Goal: Find specific page/section: Find specific page/section

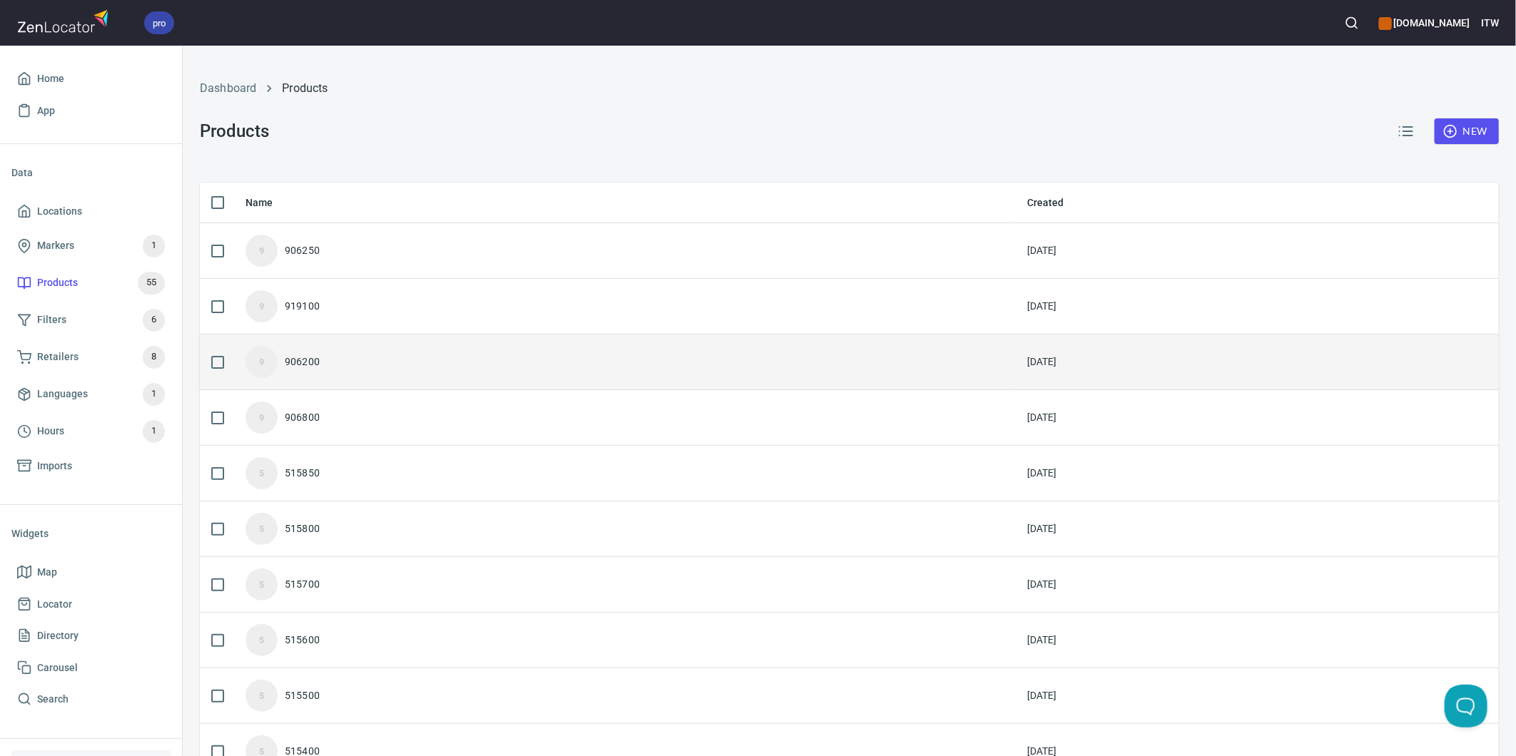
click at [333, 357] on div "9 906200" at bounding box center [624, 362] width 759 height 32
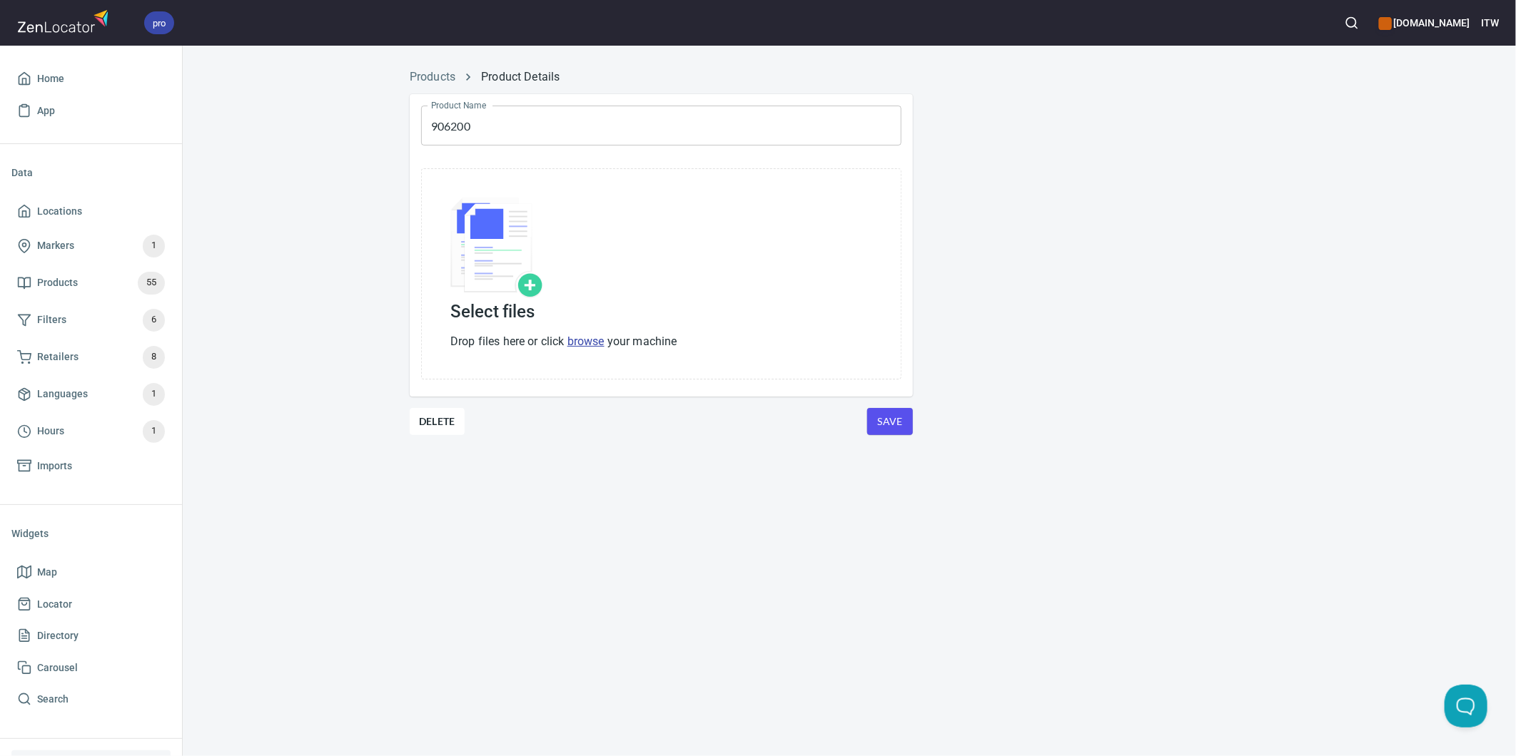
click at [311, 430] on div "Products Product Details Product Name 906200 Product Name Select files Drop fil…" at bounding box center [849, 270] width 1333 height 421
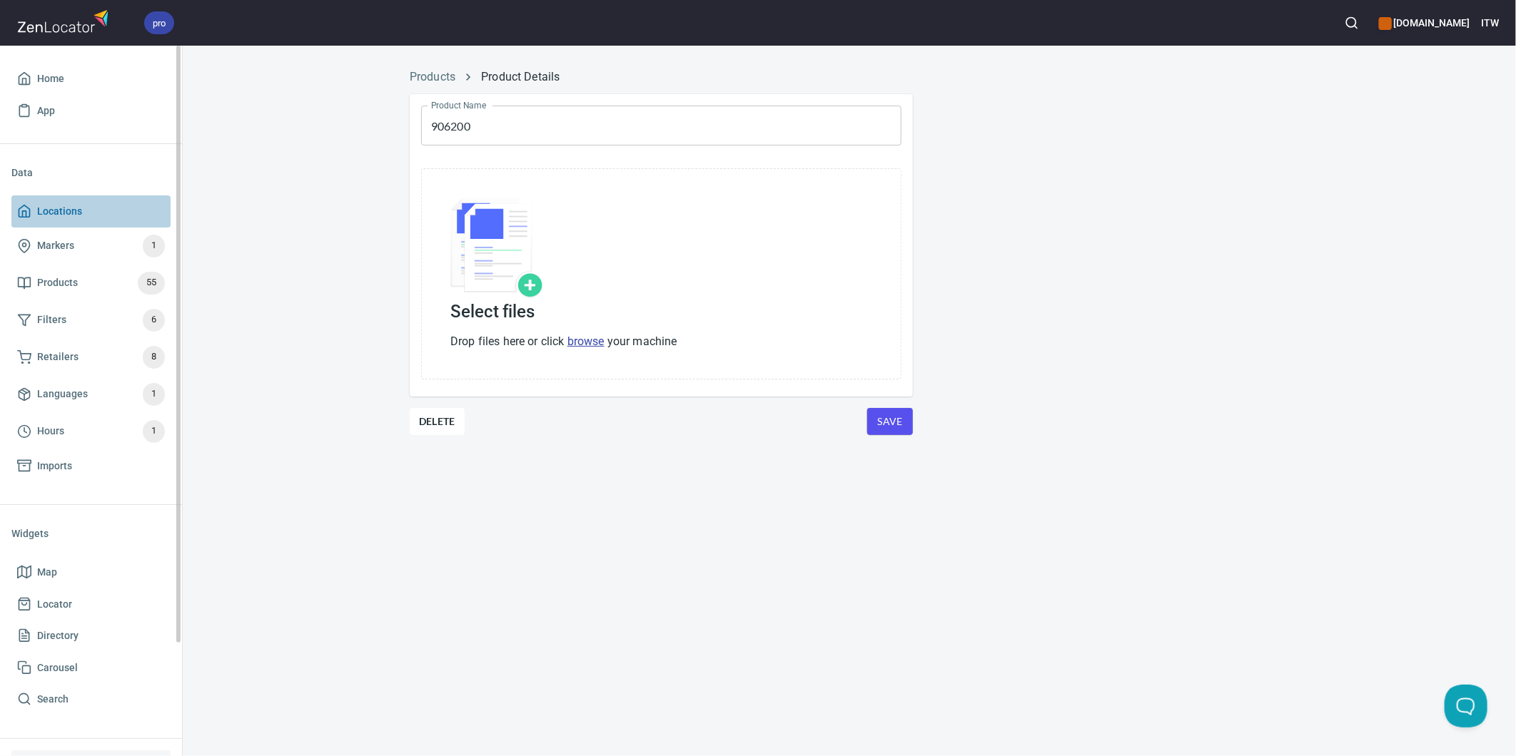
click at [63, 211] on span "Locations" at bounding box center [59, 212] width 45 height 18
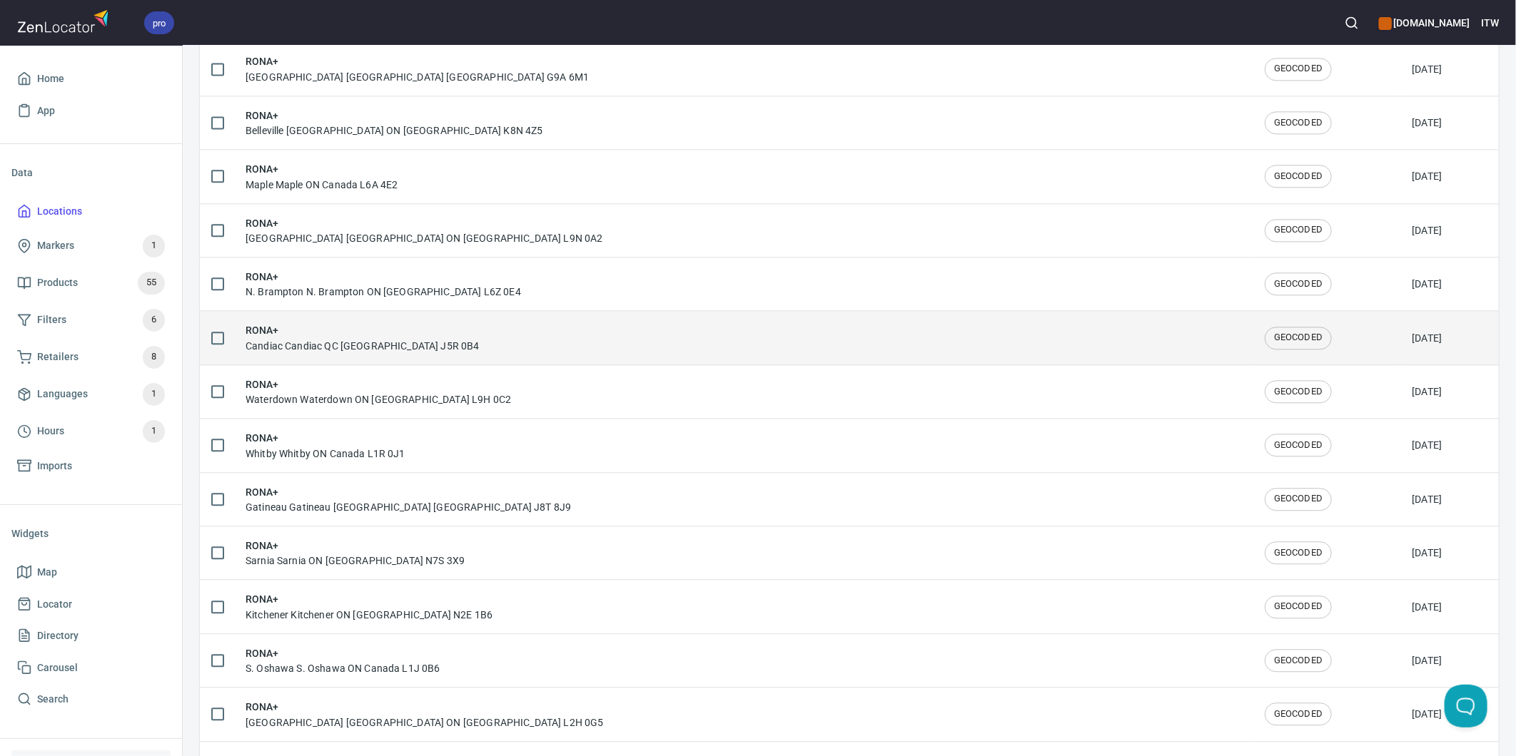
scroll to position [2241, 0]
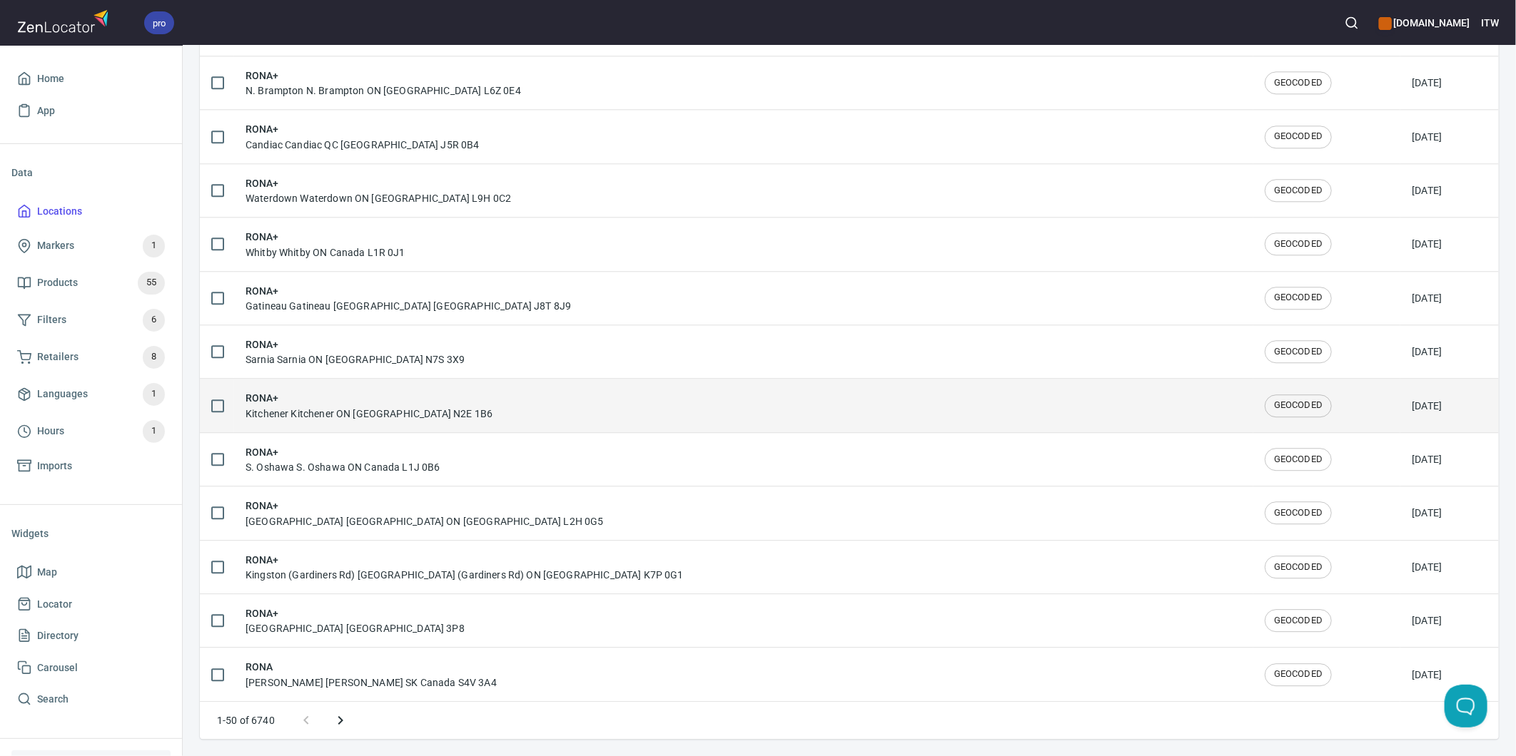
click at [286, 410] on div "RONA+ Kitchener Kitchener ON [GEOGRAPHIC_DATA] N2E 1B6" at bounding box center [368, 405] width 247 height 30
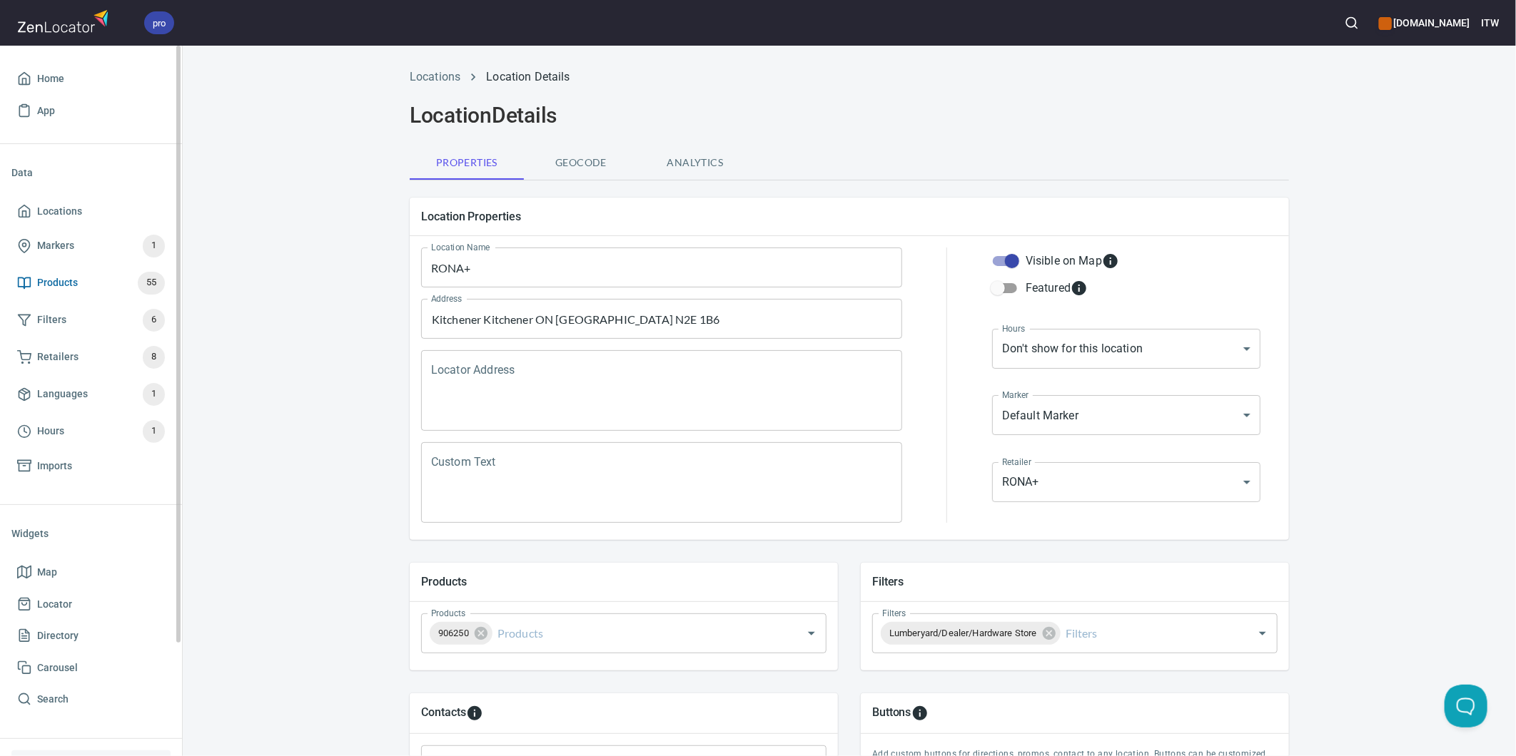
click at [67, 283] on span "Products" at bounding box center [57, 283] width 41 height 18
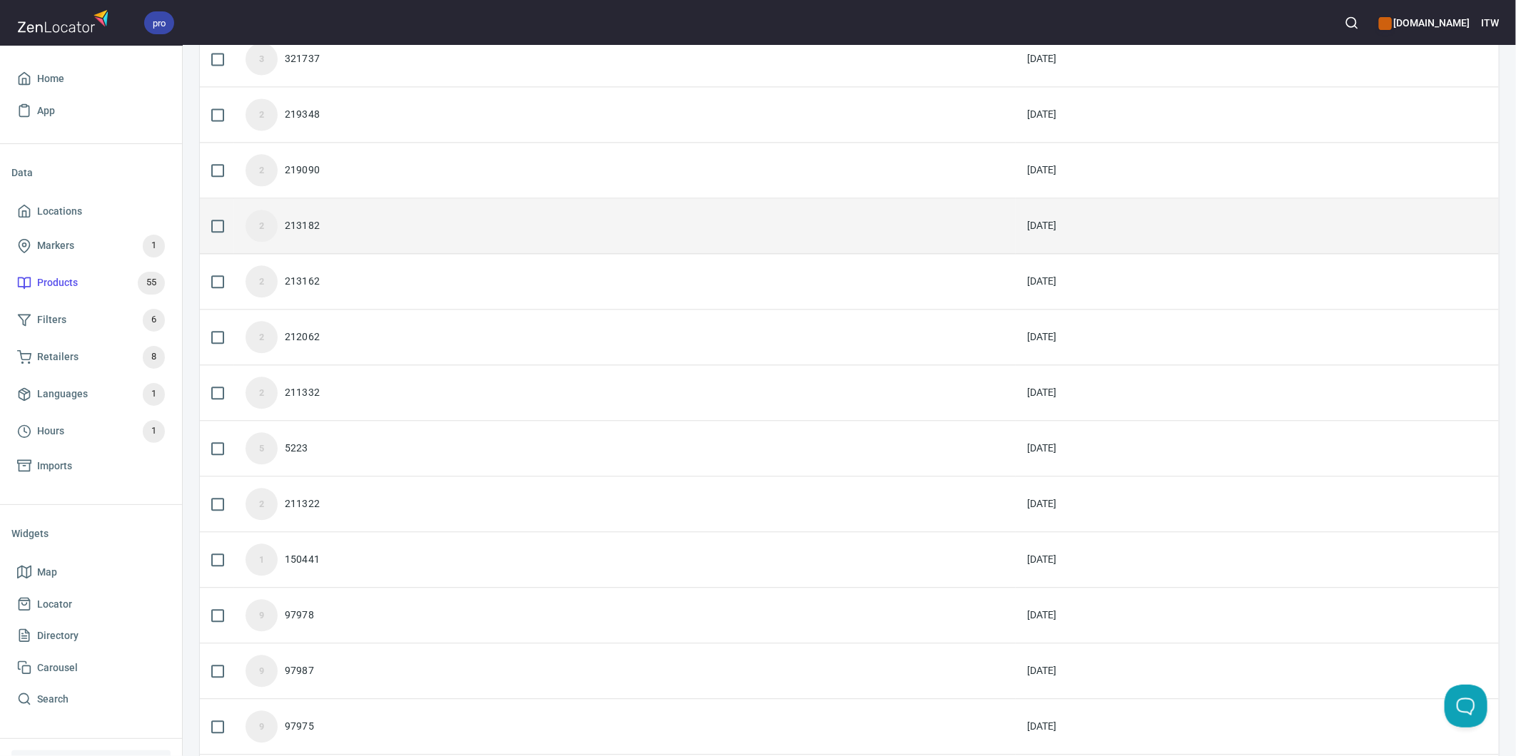
scroll to position [2307, 0]
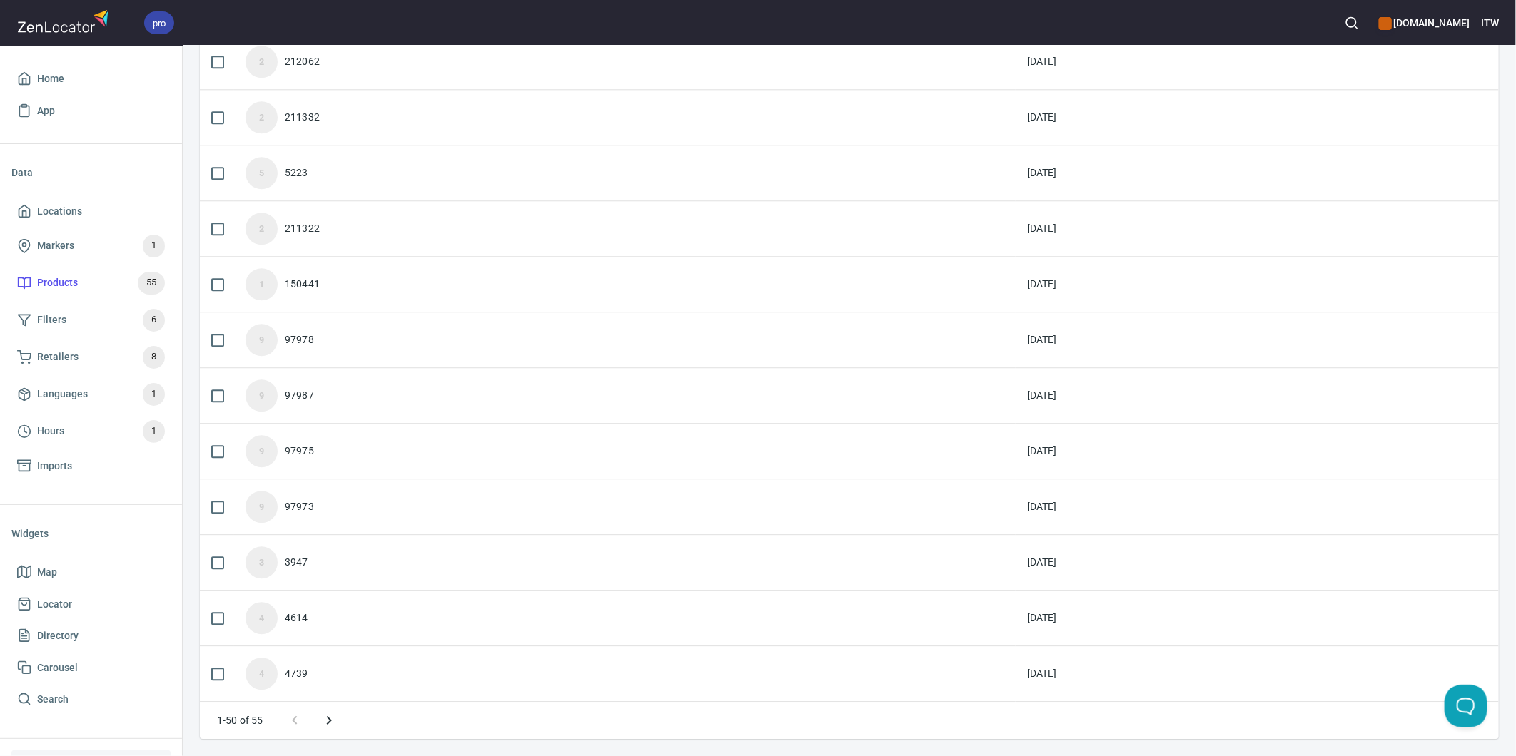
click at [326, 584] on icon "Next page" at bounding box center [328, 720] width 17 height 17
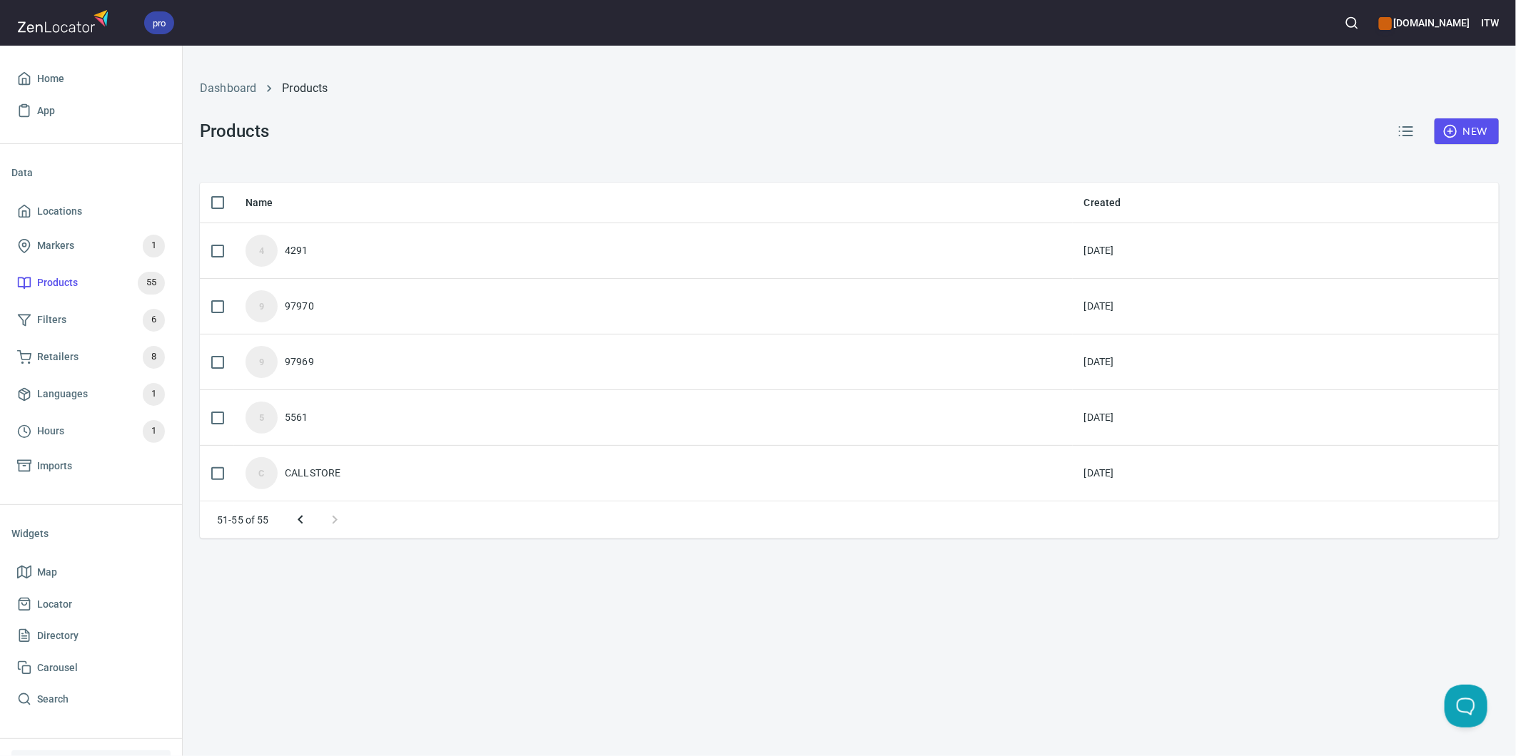
scroll to position [0, 0]
click at [298, 522] on icon "Previous page" at bounding box center [300, 520] width 17 height 17
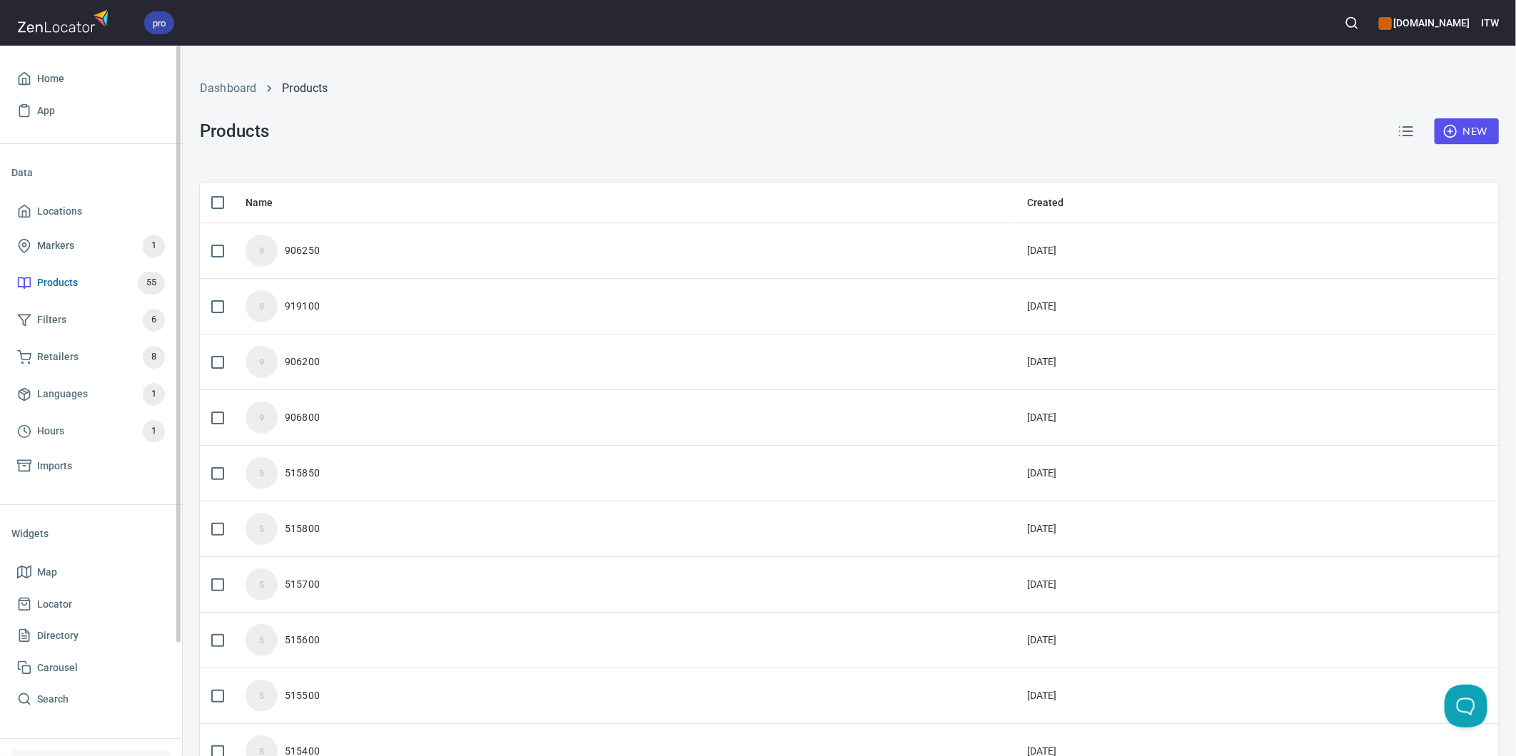
drag, startPoint x: 51, startPoint y: 210, endPoint x: 138, endPoint y: 267, distance: 104.1
click at [51, 210] on span "Locations" at bounding box center [59, 212] width 45 height 18
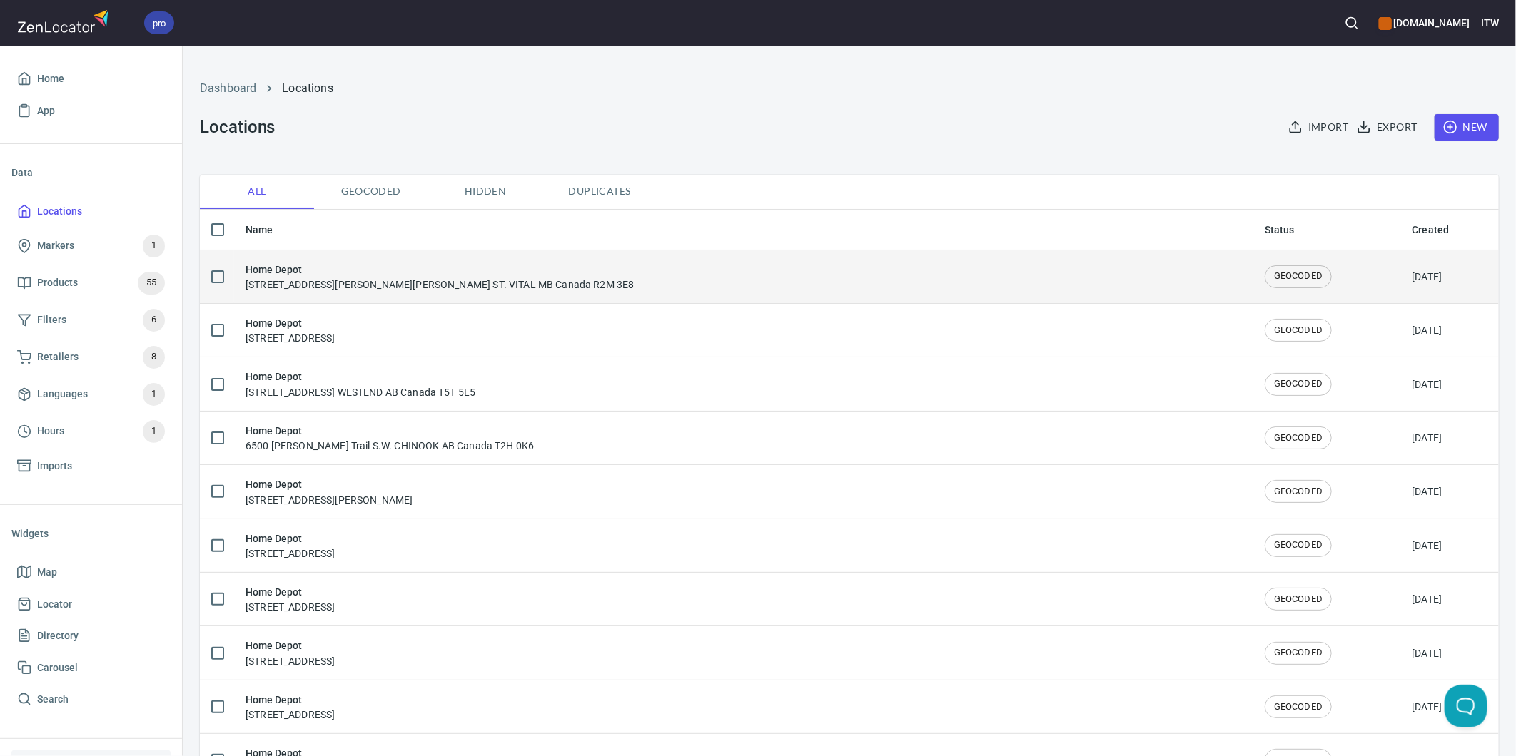
click at [432, 281] on div "Home Depot [STREET_ADDRESS][PERSON_NAME][PERSON_NAME] ST. VITAL MB Canada R2M 3…" at bounding box center [439, 277] width 389 height 30
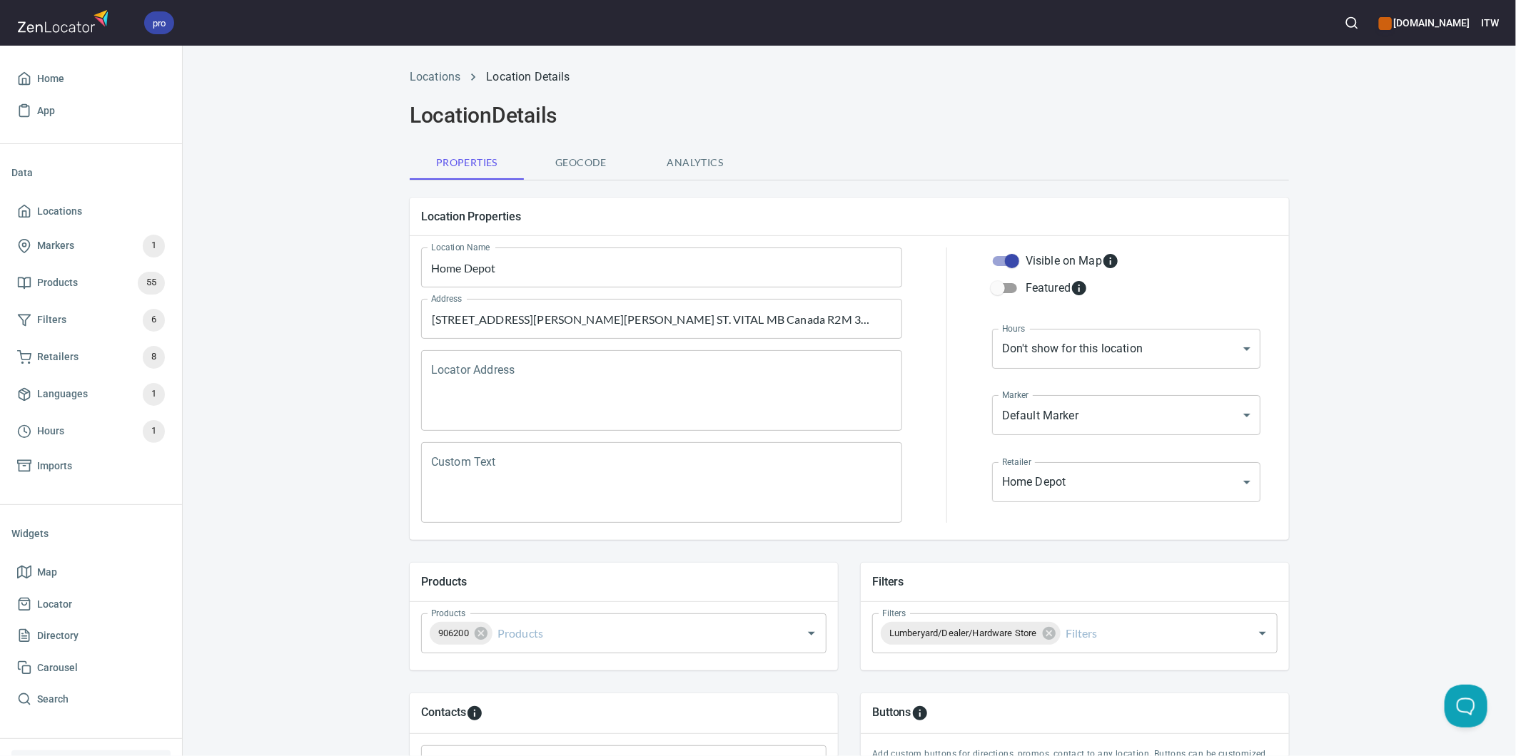
click at [1211, 18] on circle "button" at bounding box center [1350, 22] width 9 height 9
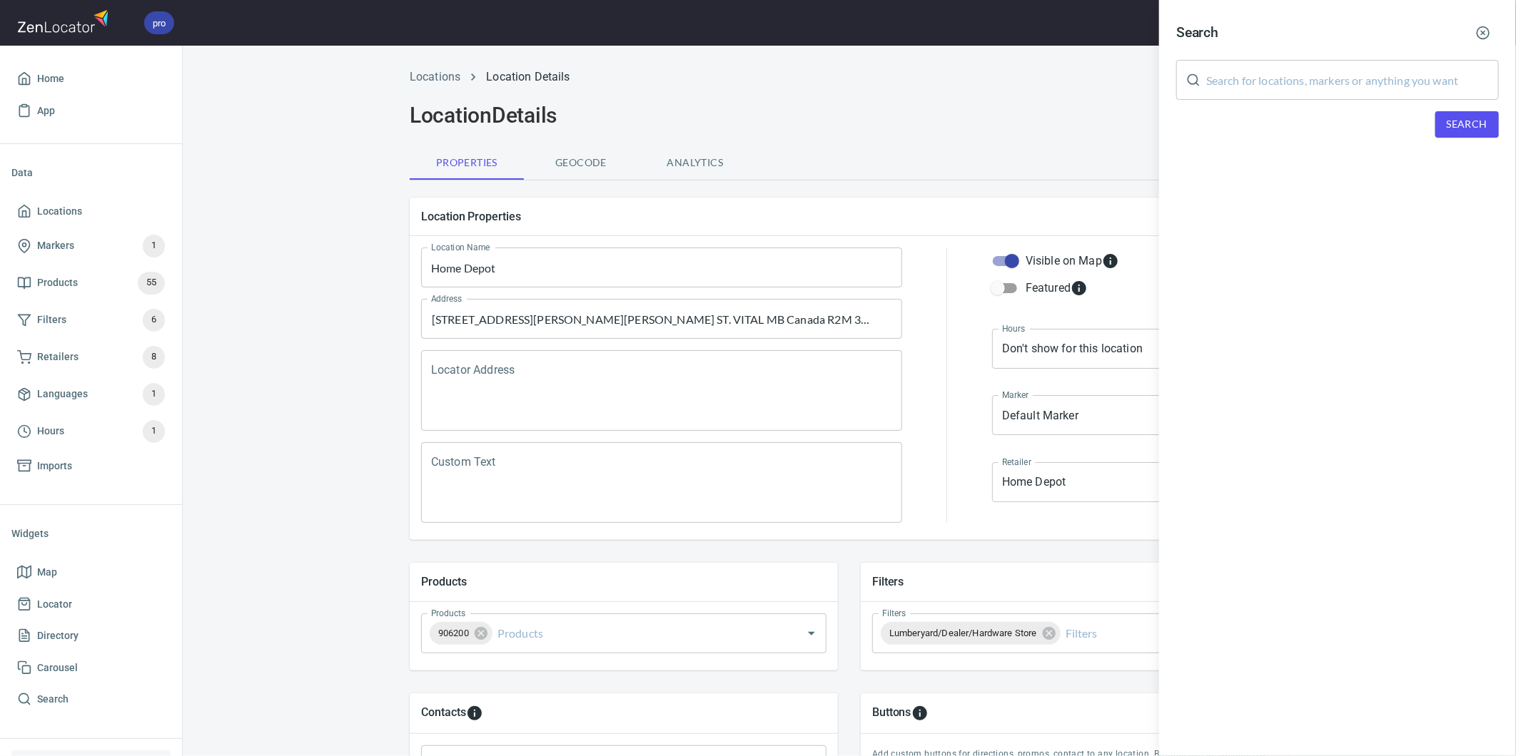
click at [1211, 76] on input "text" at bounding box center [1352, 80] width 293 height 40
type input "60025"
click at [1211, 124] on span "Search" at bounding box center [1466, 125] width 41 height 18
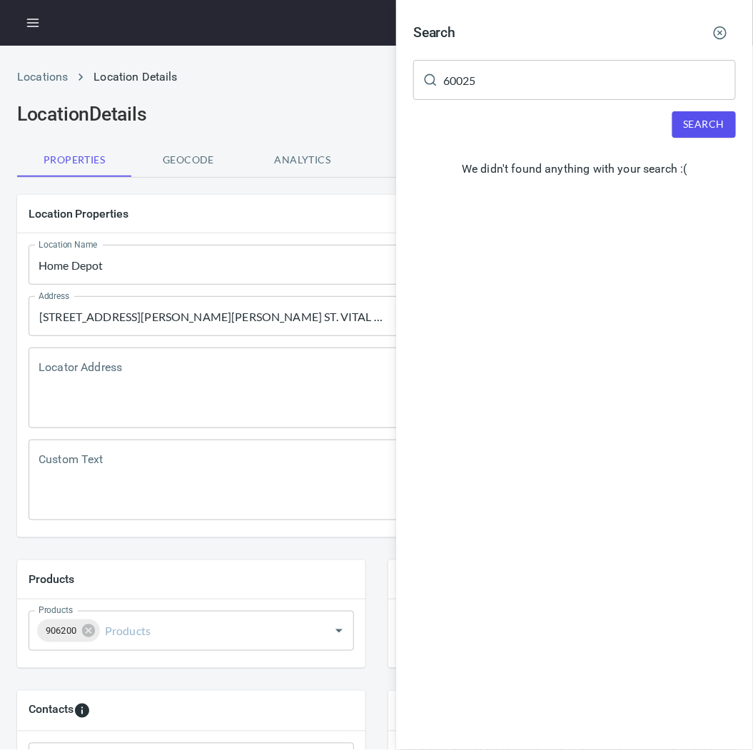
click at [486, 262] on div "Search 60025 ​ Search We didn't found anything with your search :(" at bounding box center [574, 375] width 357 height 750
